Goal: Transaction & Acquisition: Subscribe to service/newsletter

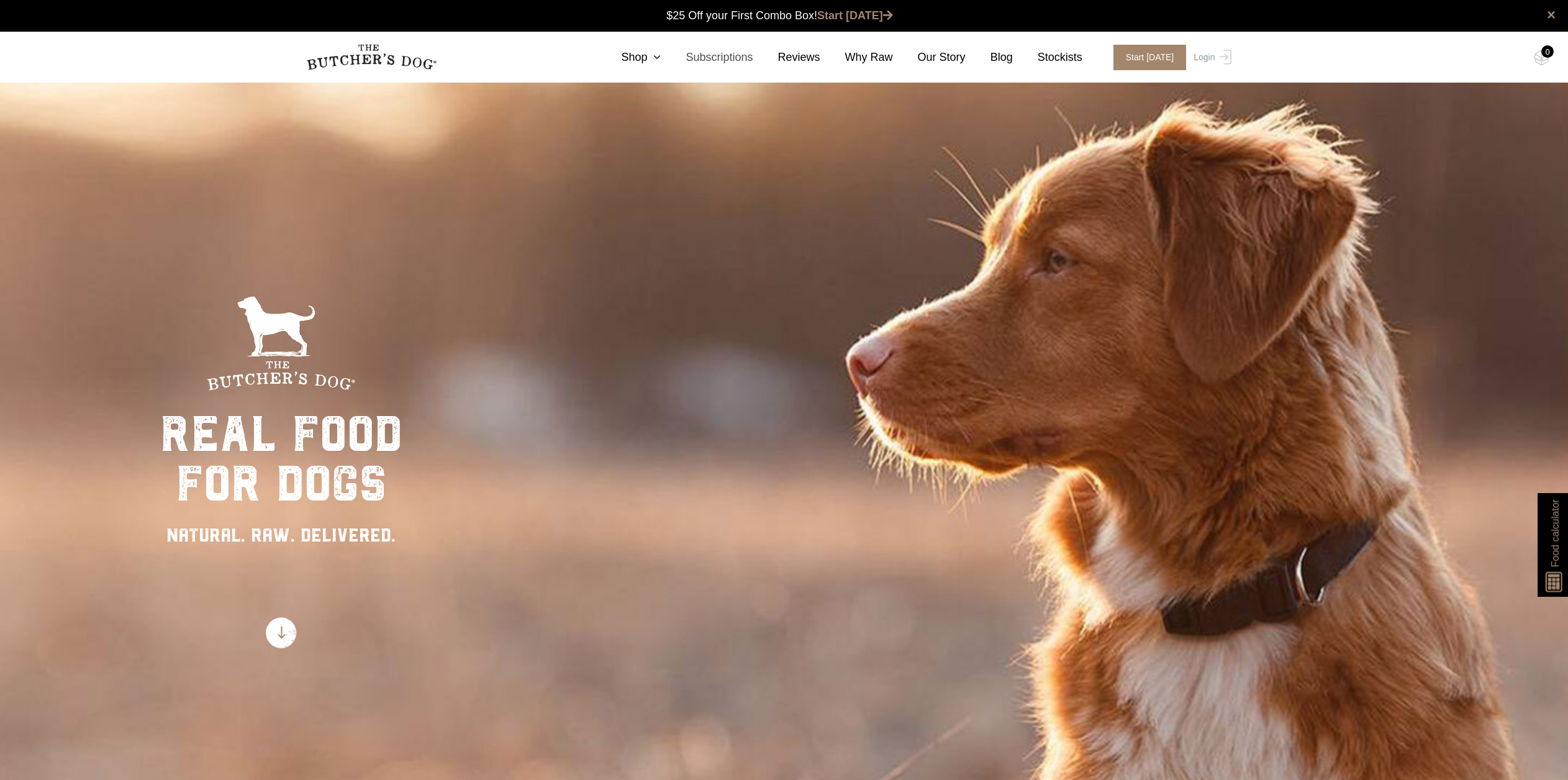
click at [665, 56] on link "Subscriptions" at bounding box center [707, 57] width 92 height 17
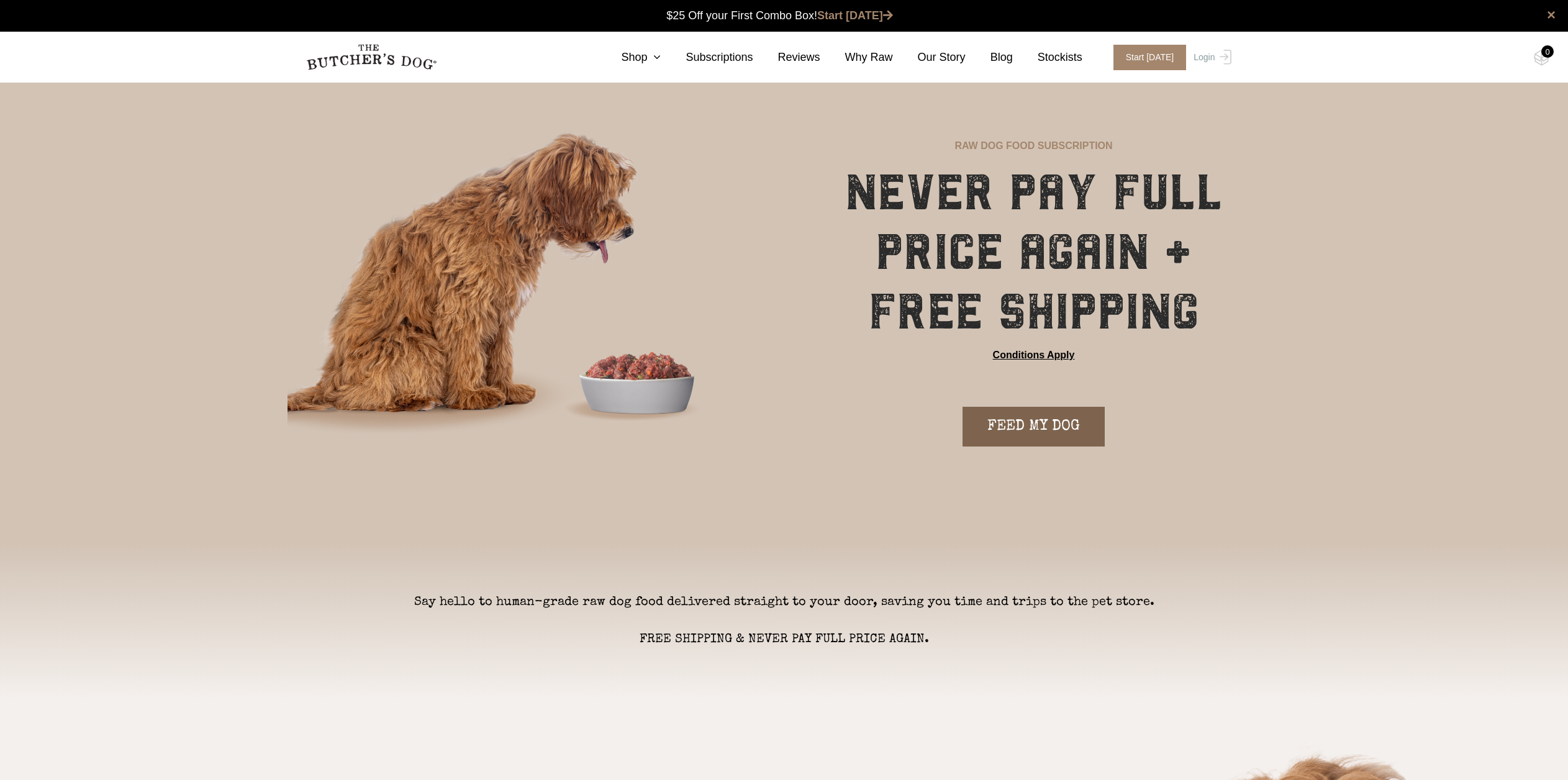
click at [1057, 438] on link "FEED MY DOG" at bounding box center [1034, 427] width 142 height 40
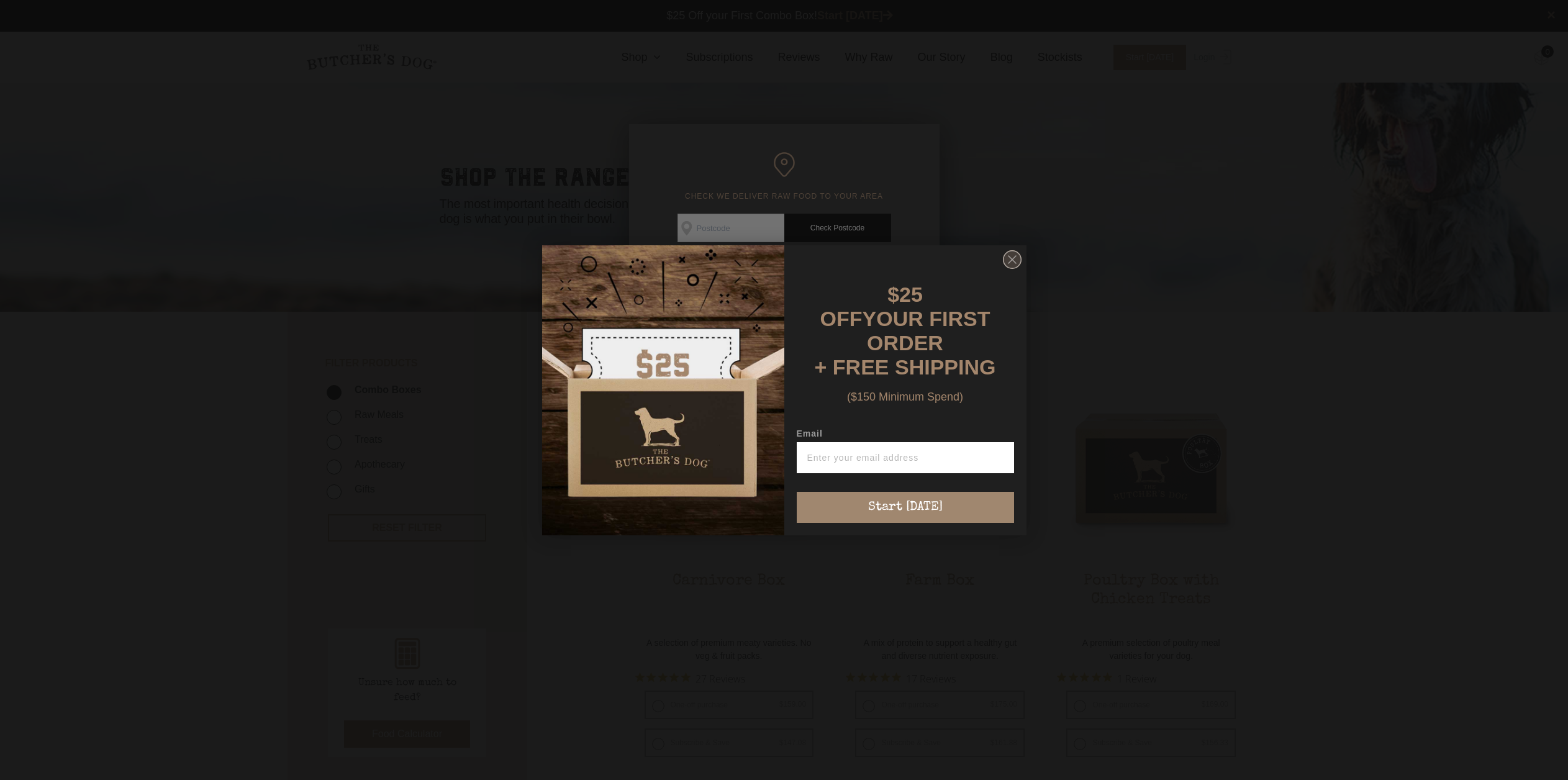
click at [1016, 268] on circle "Close dialog" at bounding box center [1011, 259] width 18 height 18
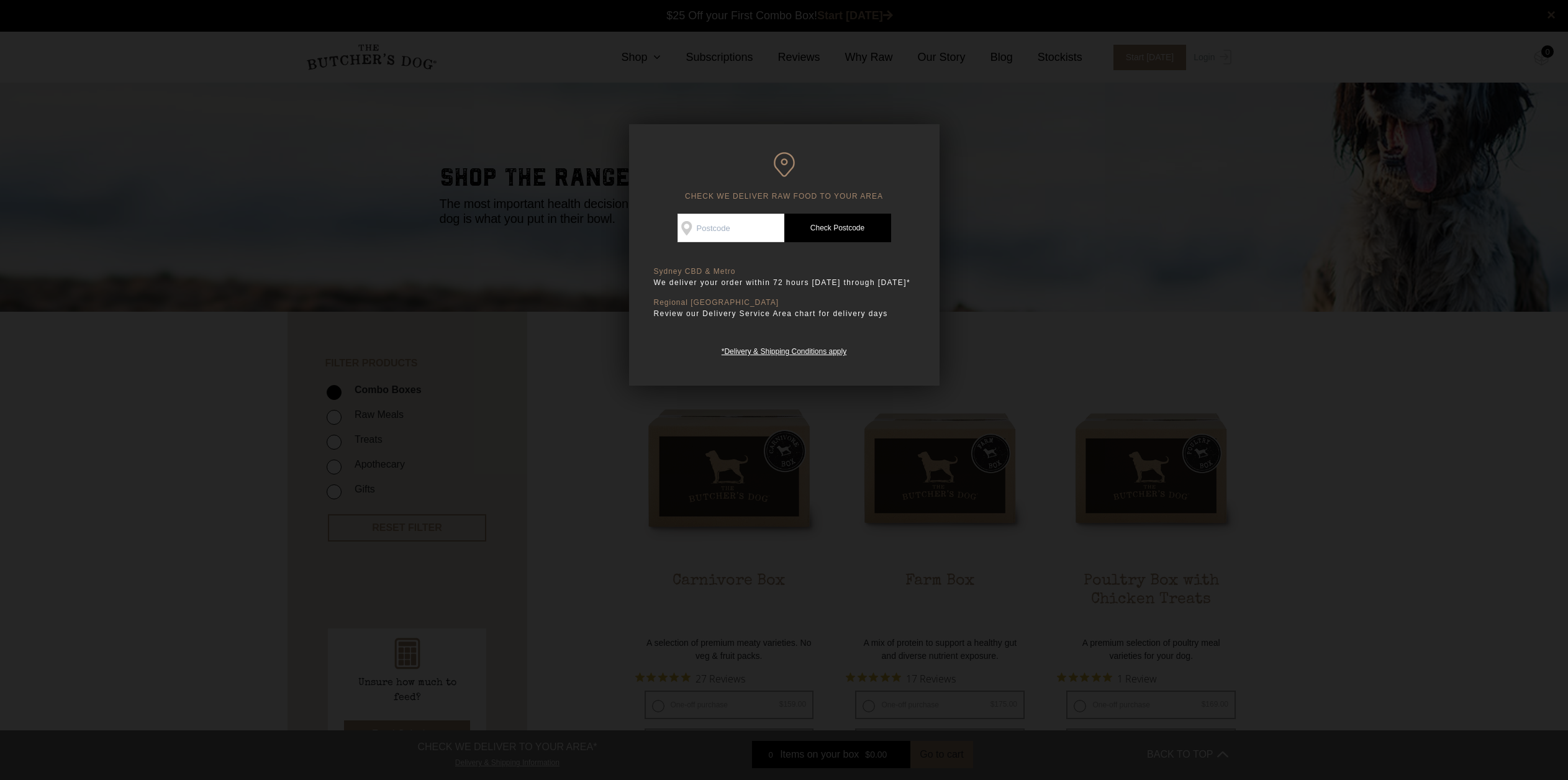
click at [745, 239] on input "Check Availability At" at bounding box center [731, 227] width 107 height 29
type input "4680"
click at [807, 228] on link "Check Postcode" at bounding box center [837, 227] width 107 height 29
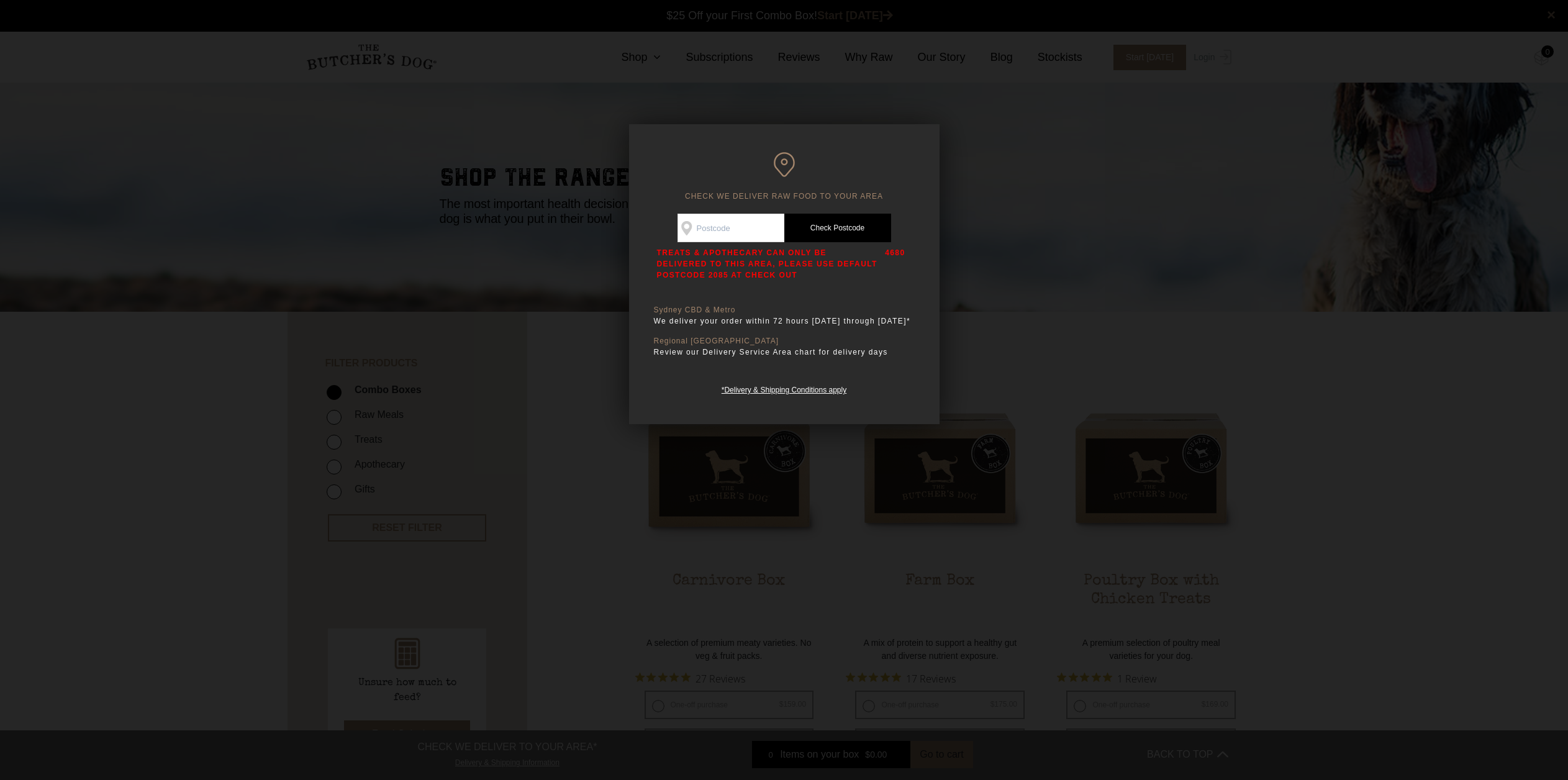
click at [1068, 371] on div at bounding box center [784, 390] width 1568 height 780
